Goal: Information Seeking & Learning: Learn about a topic

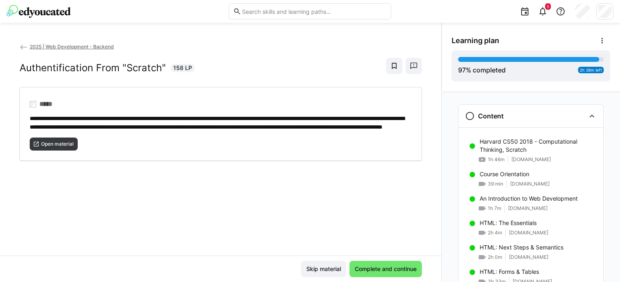
scroll to position [917, 0]
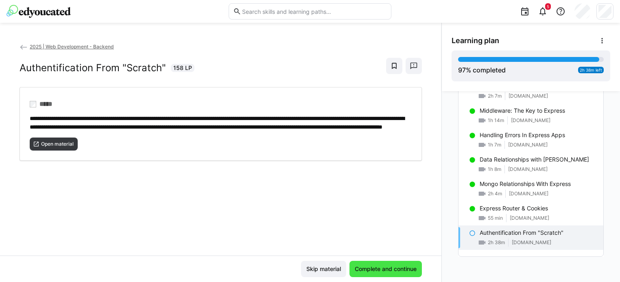
click at [370, 263] on span "Complete and continue" at bounding box center [385, 269] width 72 height 16
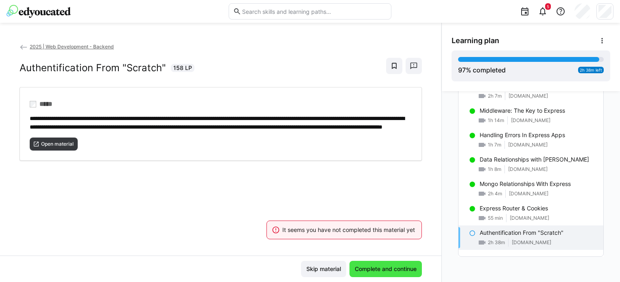
click at [372, 264] on span "Complete and continue" at bounding box center [385, 269] width 72 height 16
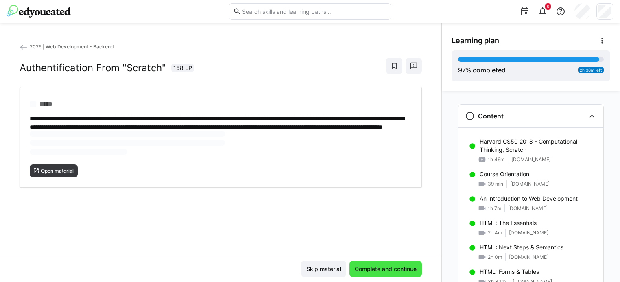
click at [381, 266] on span "Complete and continue" at bounding box center [385, 269] width 64 height 8
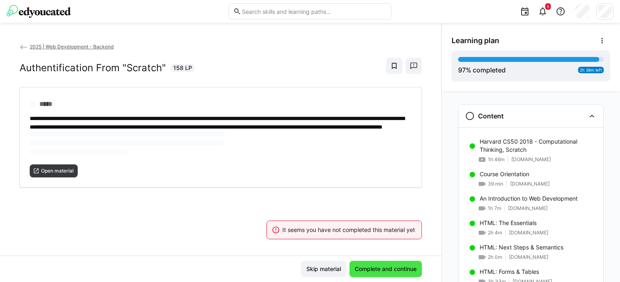
click at [381, 266] on span "Complete and continue" at bounding box center [385, 269] width 64 height 8
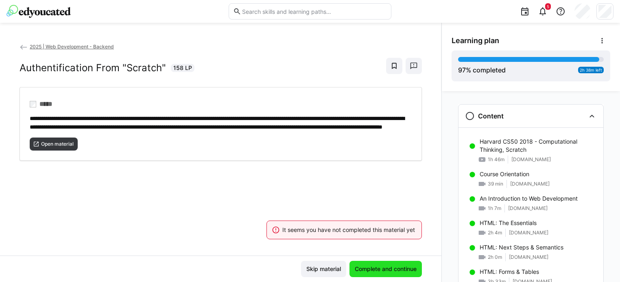
click at [381, 266] on span "Complete and continue" at bounding box center [385, 269] width 64 height 8
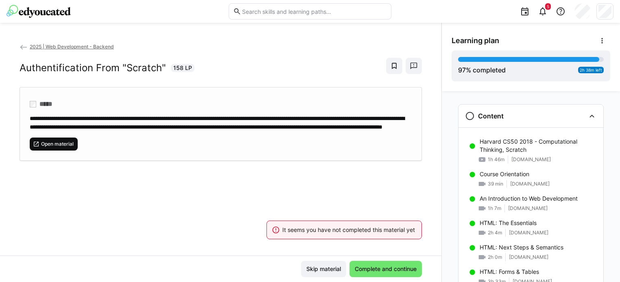
click at [70, 147] on span "Open material" at bounding box center [57, 144] width 34 height 7
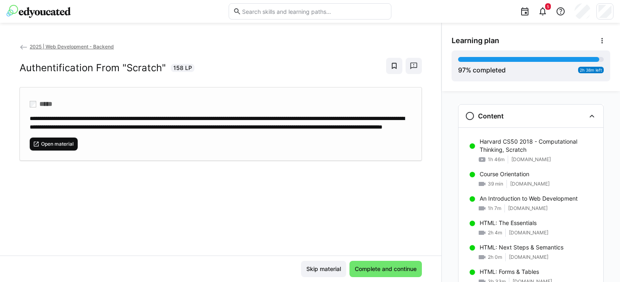
scroll to position [917, 0]
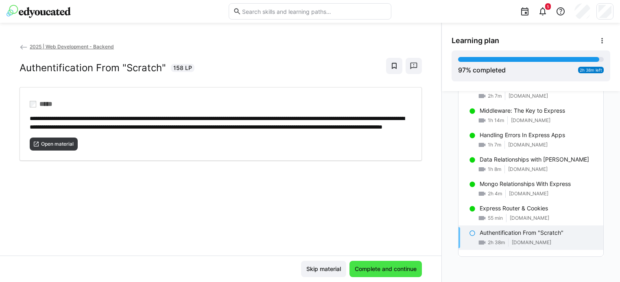
click at [363, 272] on span "Complete and continue" at bounding box center [385, 269] width 64 height 8
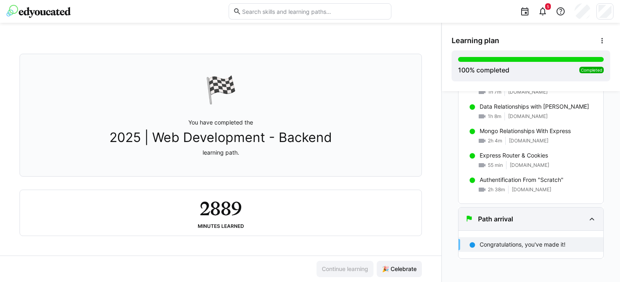
scroll to position [972, 0]
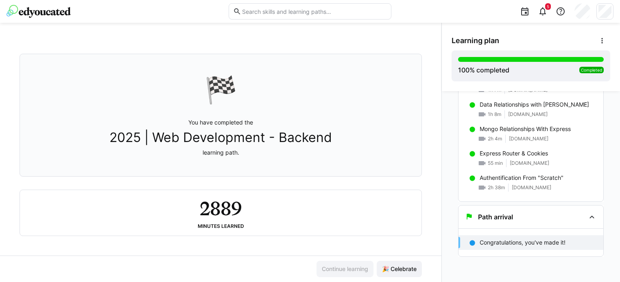
click at [503, 246] on div "Congratulations, you've made it!" at bounding box center [530, 242] width 145 height 15
click at [392, 266] on span "🎉 Celebrate" at bounding box center [399, 269] width 37 height 8
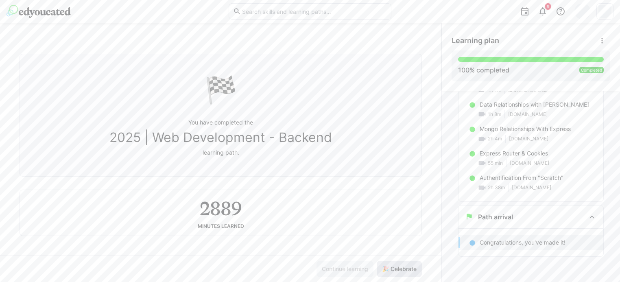
click at [398, 266] on span "🎉 Celebrate" at bounding box center [399, 269] width 37 height 8
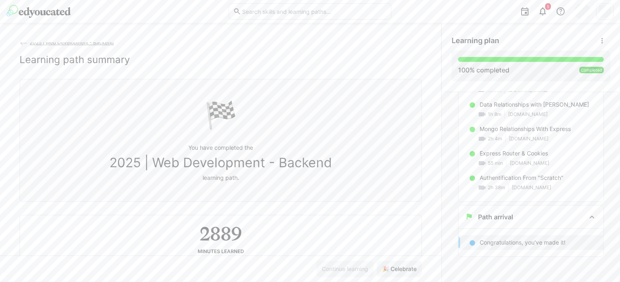
scroll to position [0, 0]
